Goal: Communication & Community: Ask a question

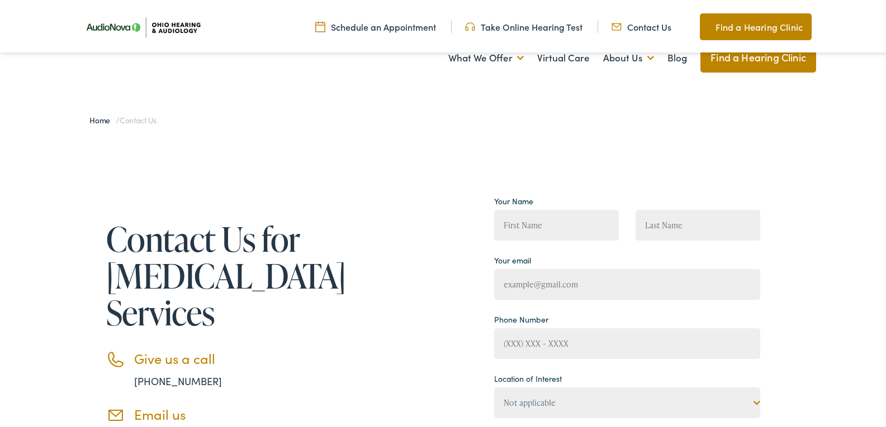
scroll to position [374, 0]
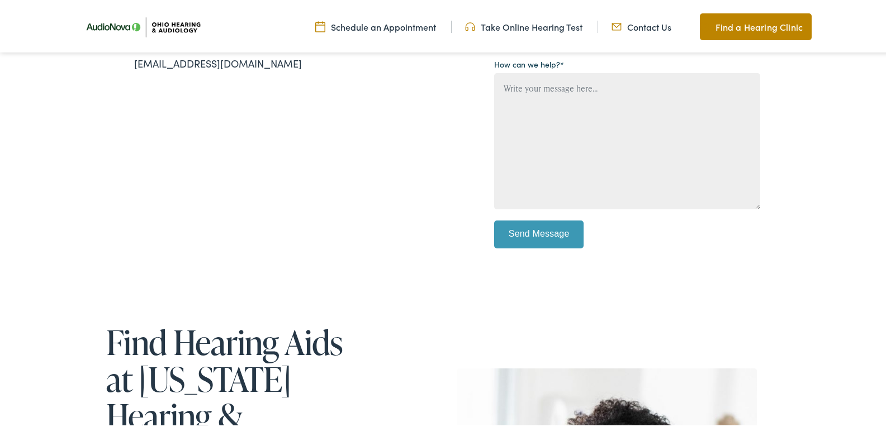
drag, startPoint x: 101, startPoint y: 100, endPoint x: 110, endPoint y: 73, distance: 28.3
click at [101, 98] on div "Contact Us for [MEDICAL_DATA] Services Give us a call [PHONE_NUMBER] Email us […" at bounding box center [206, 41] width 257 height 449
click at [377, 93] on div "Contact Us for [MEDICAL_DATA] Services Give us a call [PHONE_NUMBER] Email us […" at bounding box center [419, 41] width 682 height 449
click at [0, 227] on div "Contact Us for [MEDICAL_DATA] Services Give us a call [PHONE_NUMBER] Email us […" at bounding box center [447, 41] width 894 height 561
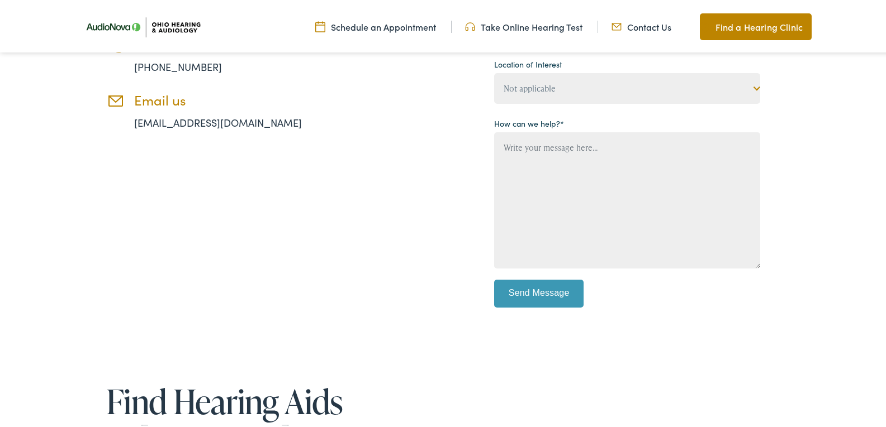
scroll to position [262, 0]
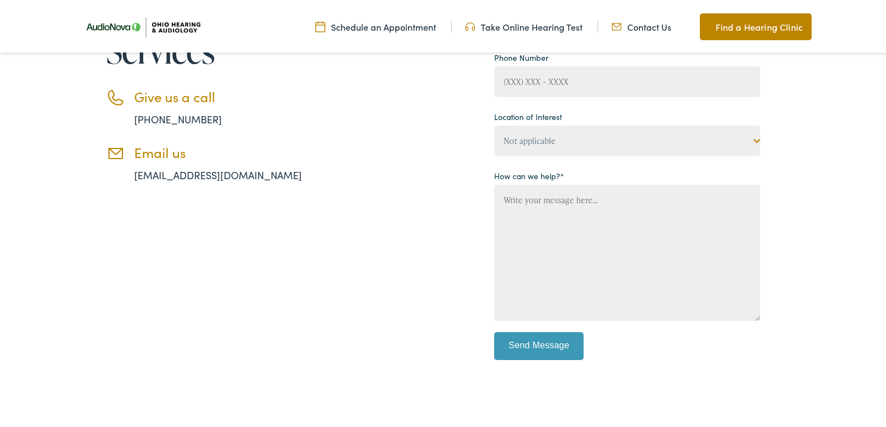
click at [576, 158] on div "Your Name Your email Phone Number Location of Interest Not applicable [US_STATE…" at bounding box center [627, 147] width 266 height 438
drag, startPoint x: 571, startPoint y: 142, endPoint x: 567, endPoint y: 148, distance: 6.8
click at [571, 142] on select "Not applicable [US_STATE] Hearing & [MEDICAL_DATA], [GEOGRAPHIC_DATA] [US_STATE…" at bounding box center [627, 138] width 266 height 31
select select "[US_STATE] Hearing & [MEDICAL_DATA], Chillicothe"
click at [494, 154] on select "Not applicable [US_STATE] Hearing & [MEDICAL_DATA], [GEOGRAPHIC_DATA] [US_STATE…" at bounding box center [627, 138] width 266 height 31
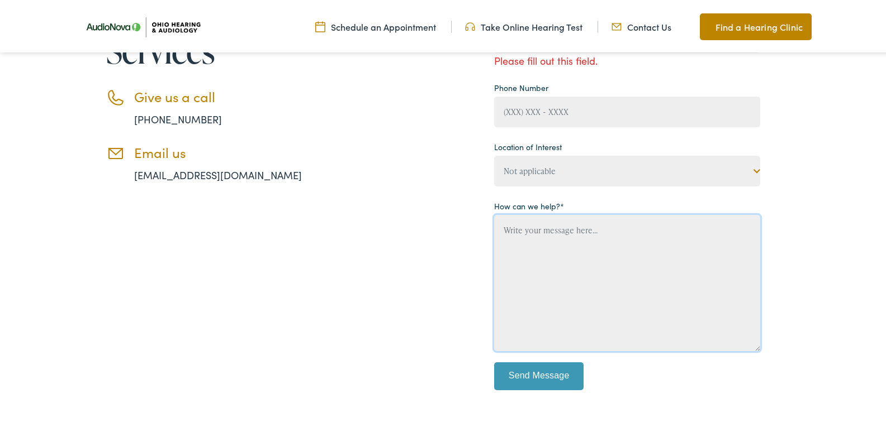
click at [553, 219] on textarea "Contact form" at bounding box center [627, 281] width 266 height 136
paste textarea "Loremi DOL si ame consect adipiscin elitsed (doei’te inci ut lab etdo!) Magn al…"
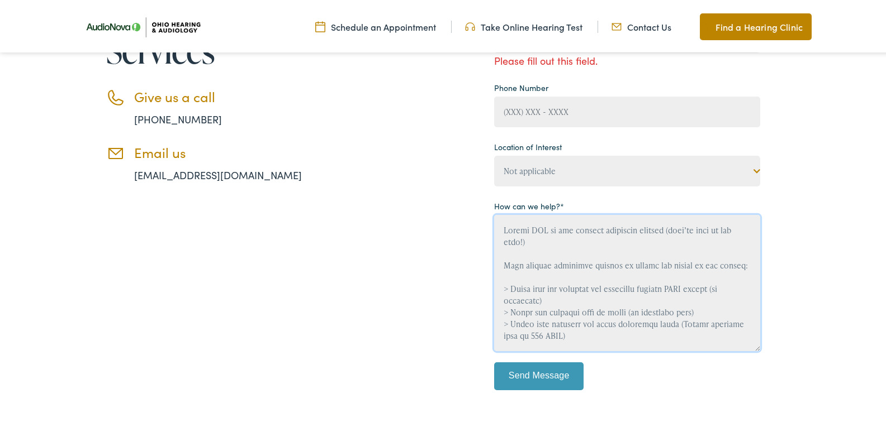
scroll to position [307, 0]
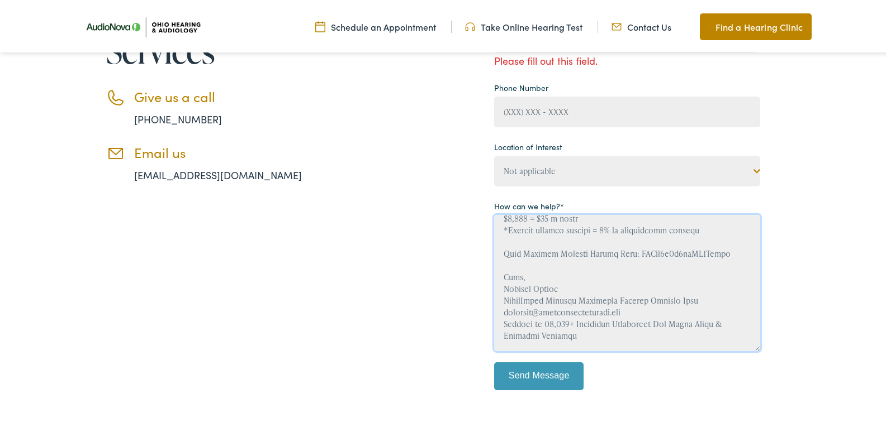
type textarea "Loremi DOL si ame consect adipiscin elitsed (doei’te inci ut lab etdo!) Magn al…"
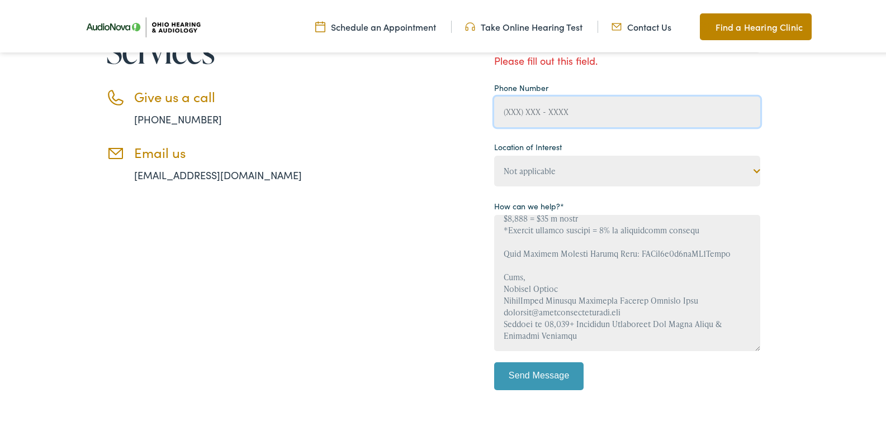
click at [543, 97] on input "Contact form" at bounding box center [627, 109] width 266 height 31
type input "[PHONE_NUMBER]"
type input "[PERSON_NAME]"
type input "[EMAIL_ADDRESS][DOMAIN_NAME]"
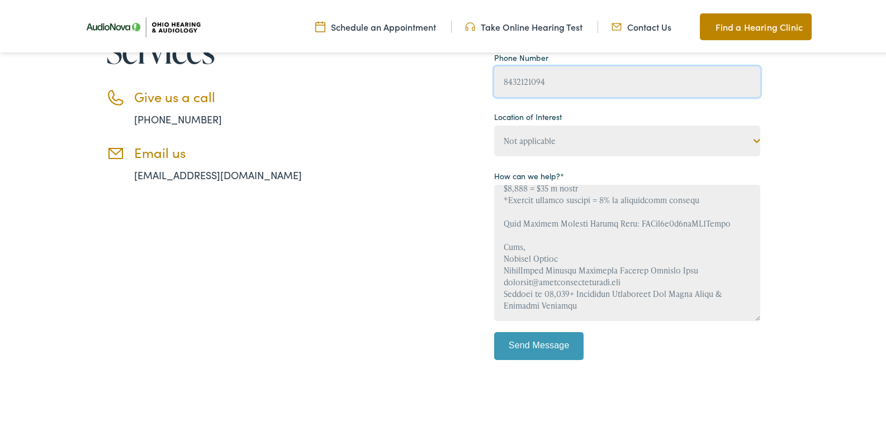
type input "[PHONE_NUMBER]"
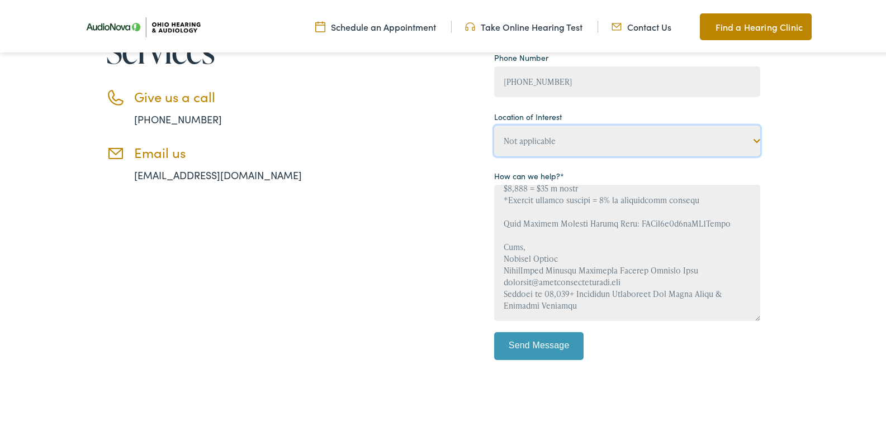
drag, startPoint x: 564, startPoint y: 143, endPoint x: 537, endPoint y: 148, distance: 27.2
click at [564, 143] on select "Not applicable [US_STATE] Hearing & [MEDICAL_DATA], [GEOGRAPHIC_DATA] [US_STATE…" at bounding box center [627, 138] width 266 height 31
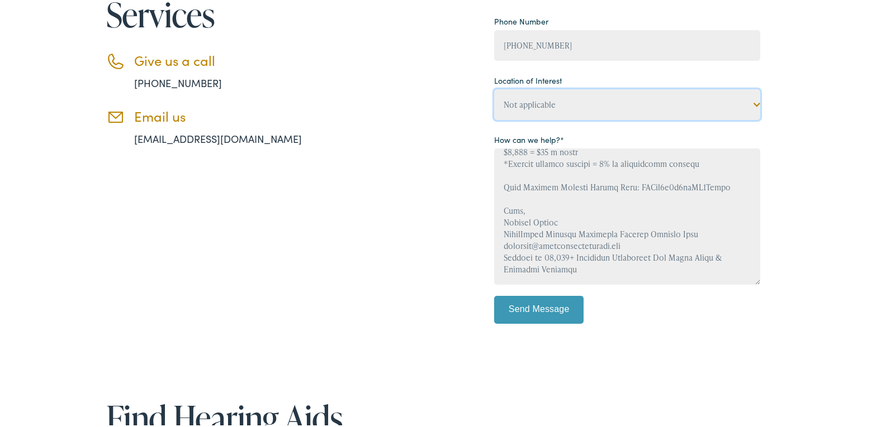
scroll to position [374, 0]
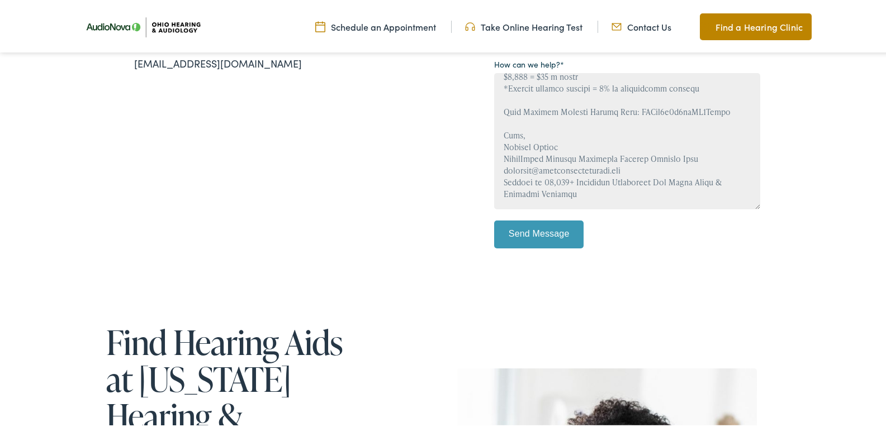
click at [587, 263] on div "Your Name [PERSON_NAME] [PERSON_NAME] Your email [EMAIL_ADDRESS][DOMAIN_NAME] P…" at bounding box center [627, 41] width 266 height 449
click at [566, 235] on input "Send Message" at bounding box center [538, 232] width 89 height 28
drag, startPoint x: 565, startPoint y: 235, endPoint x: 550, endPoint y: 235, distance: 15.6
click at [565, 235] on input "Send Message" at bounding box center [538, 232] width 89 height 28
